Goal: Task Accomplishment & Management: Use online tool/utility

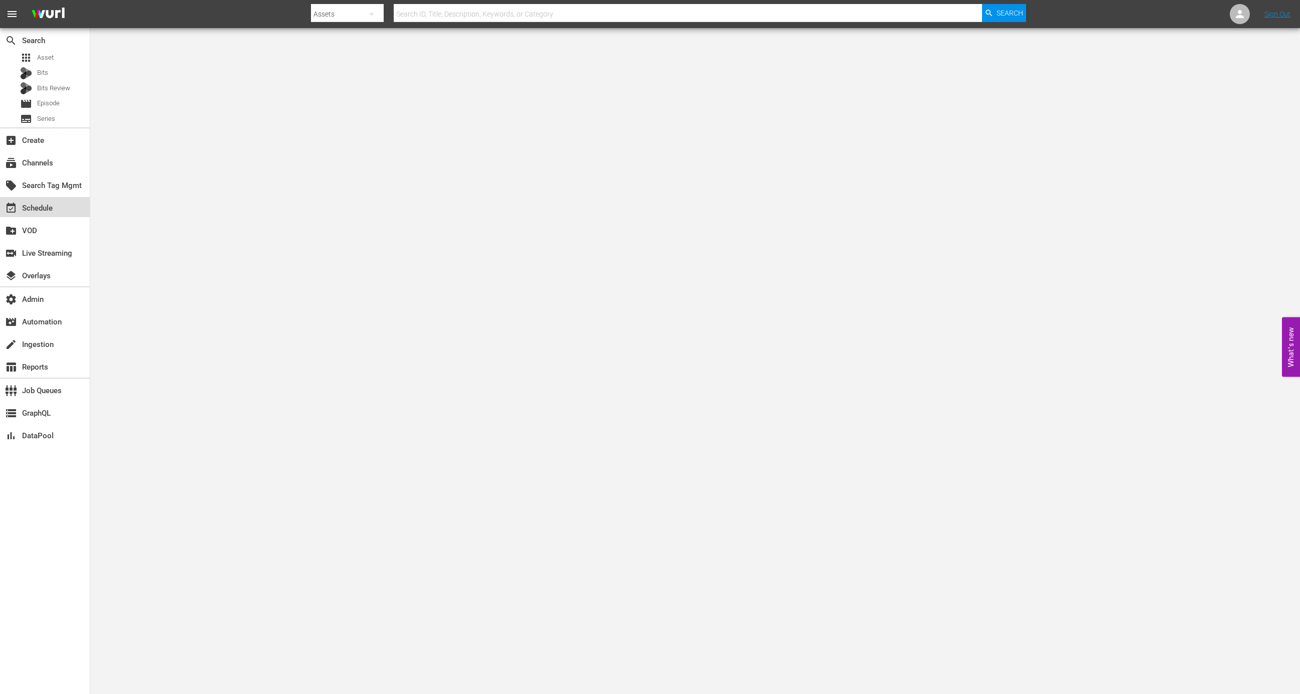
click at [63, 214] on div "event_available Schedule" at bounding box center [45, 207] width 90 height 20
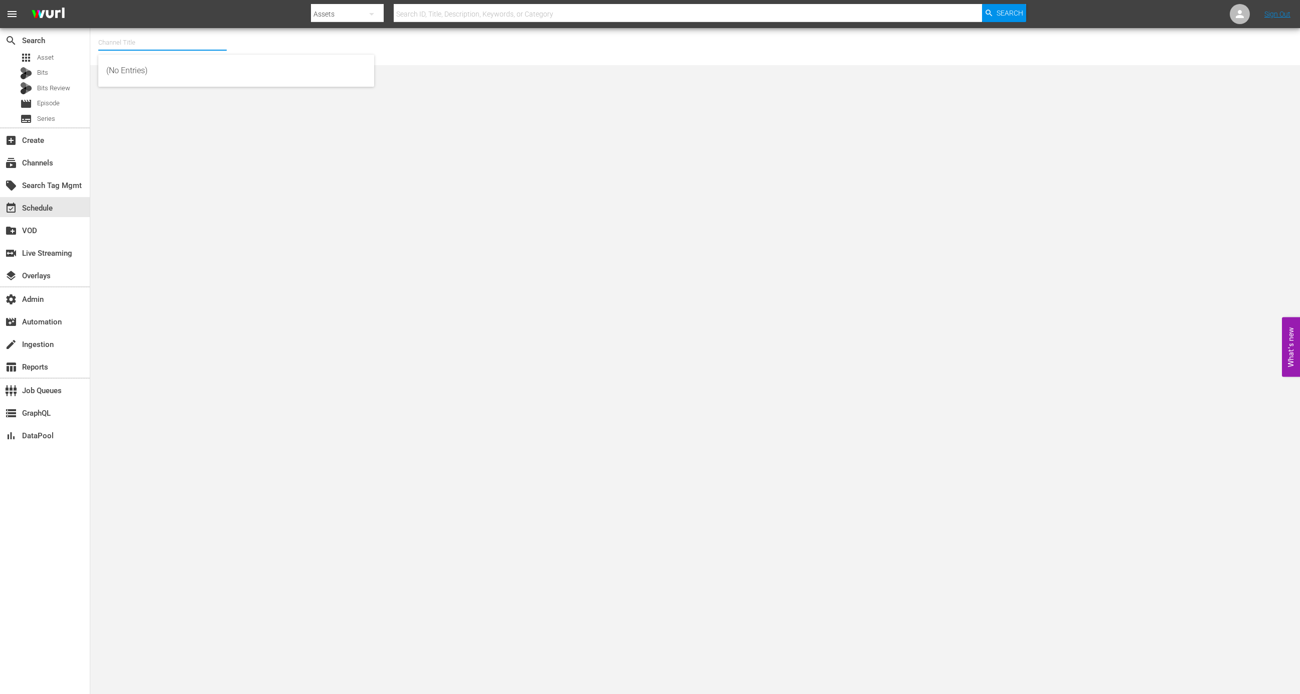
click at [179, 40] on input "text" at bounding box center [162, 43] width 128 height 24
click at [181, 80] on div "DroneTV (1072 - airvuz_dronetv_1)" at bounding box center [236, 71] width 260 height 24
type input "DroneTV (1072 - airvuz_dronetv_1)"
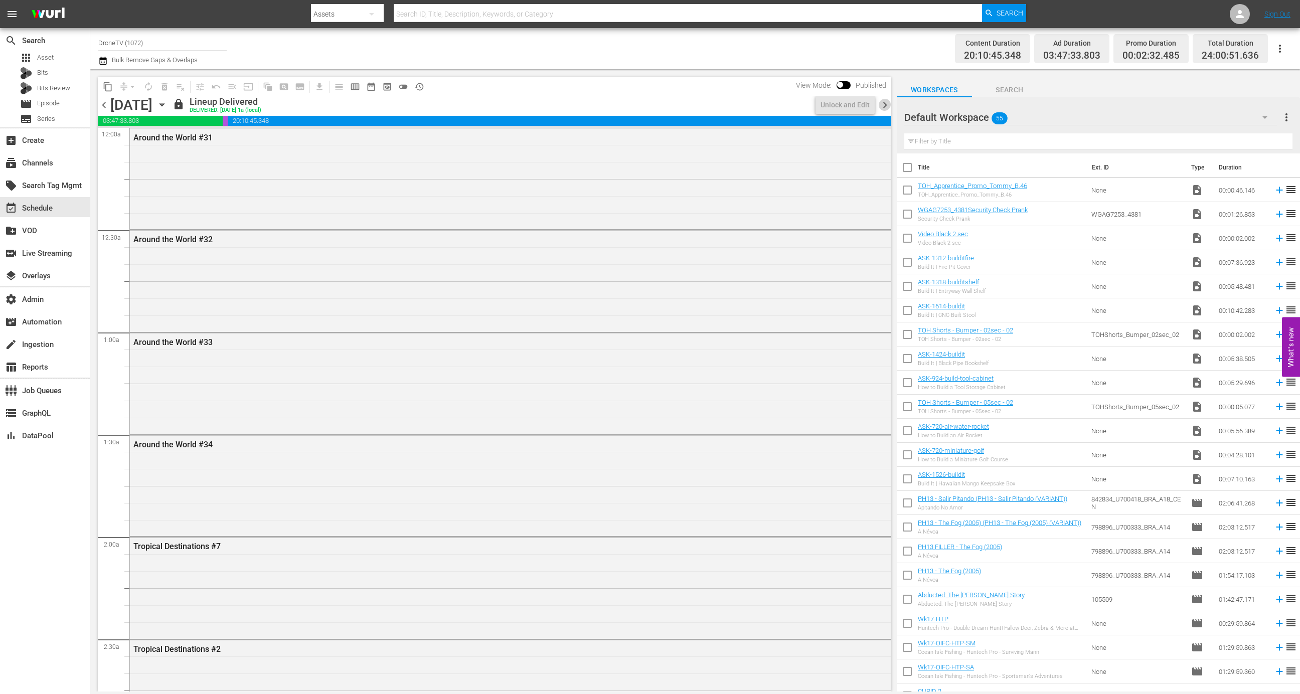
click at [883, 108] on span "chevron_right" at bounding box center [885, 105] width 13 height 13
click at [412, 89] on button "history_outlined" at bounding box center [419, 87] width 16 height 16
